Goal: Transaction & Acquisition: Purchase product/service

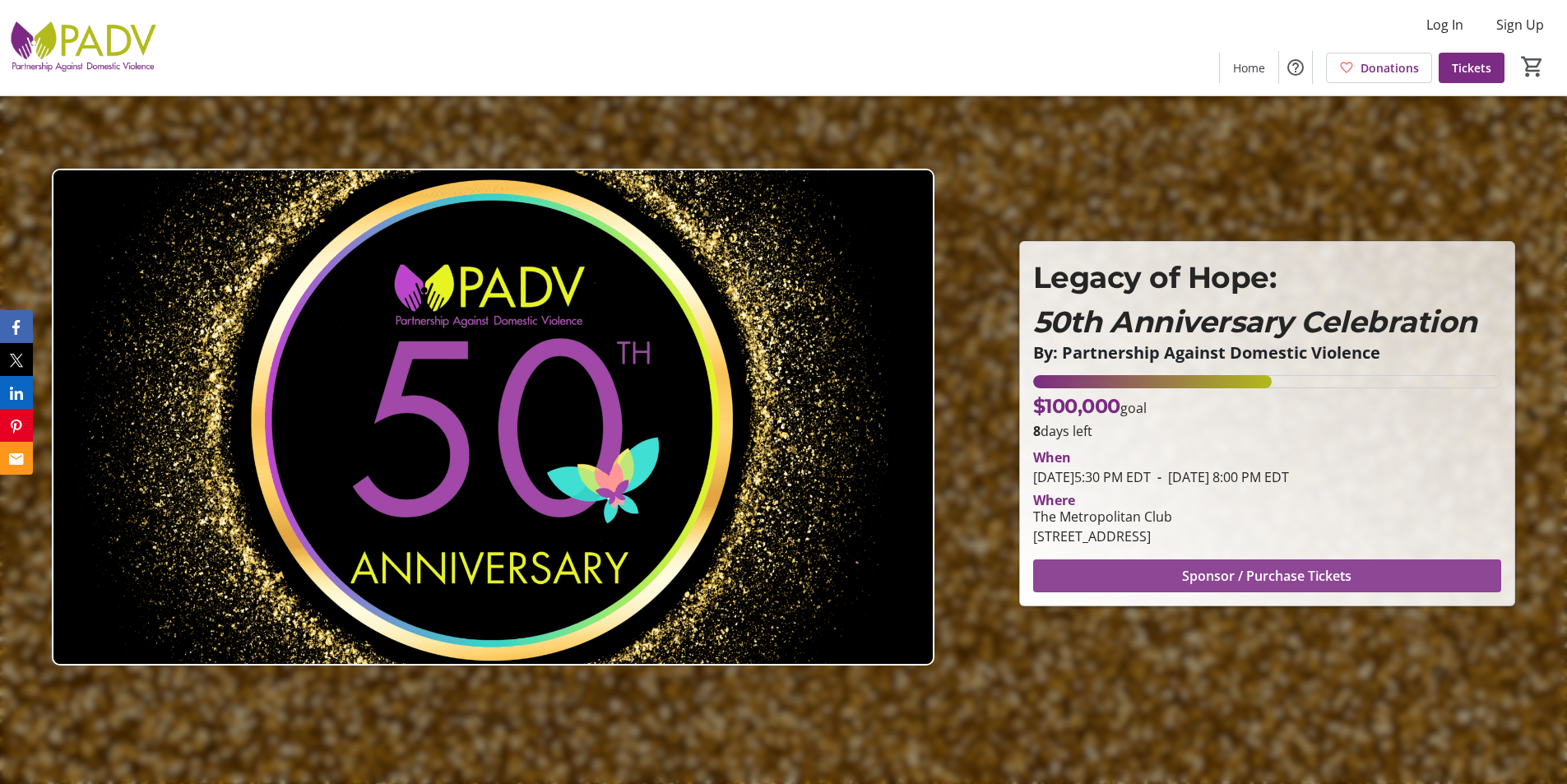
click at [1263, 577] on span "Sponsor / Purchase Tickets" at bounding box center [1267, 575] width 170 height 20
